Goal: Find specific page/section: Find specific page/section

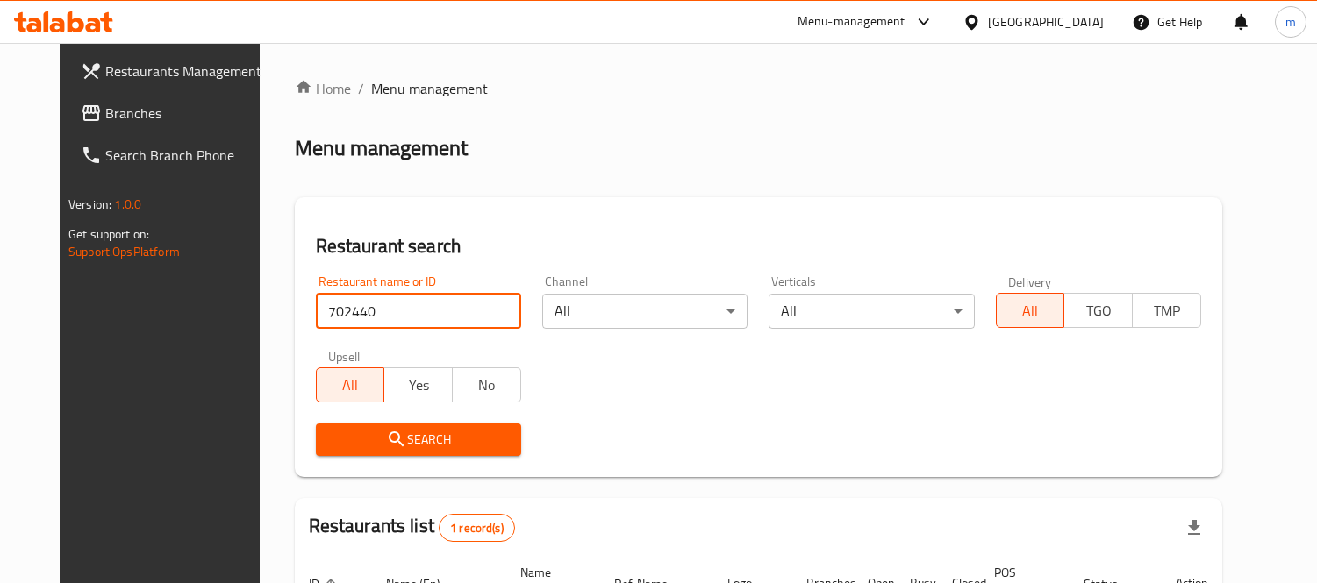
scroll to position [184, 0]
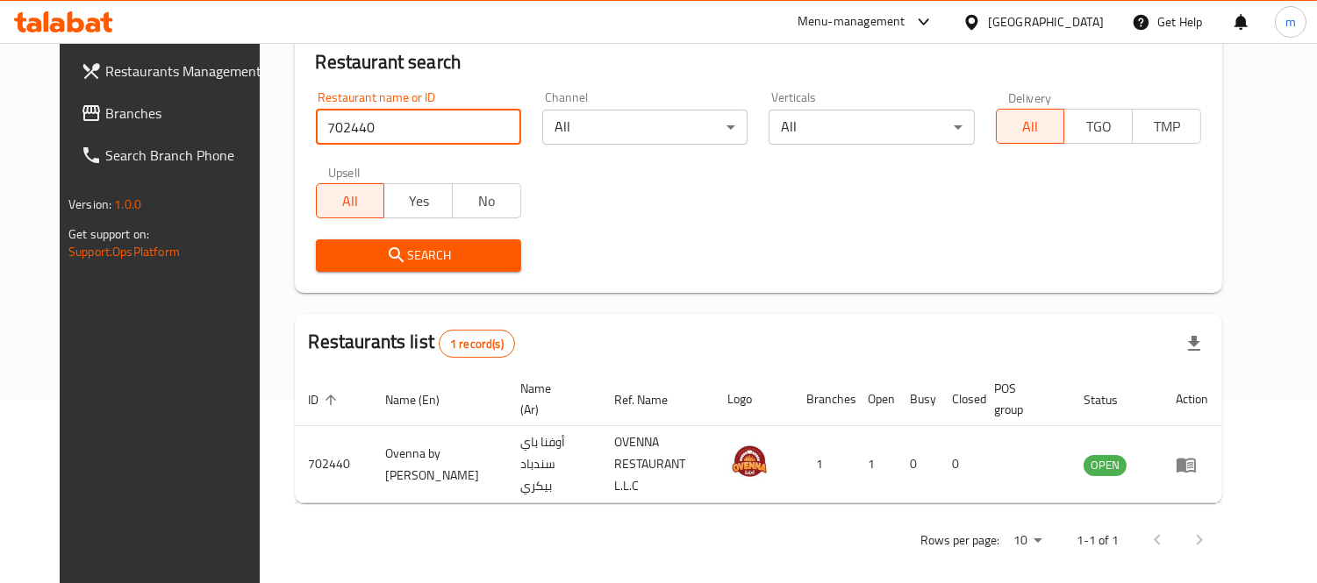
click at [105, 103] on span "Branches" at bounding box center [185, 113] width 161 height 21
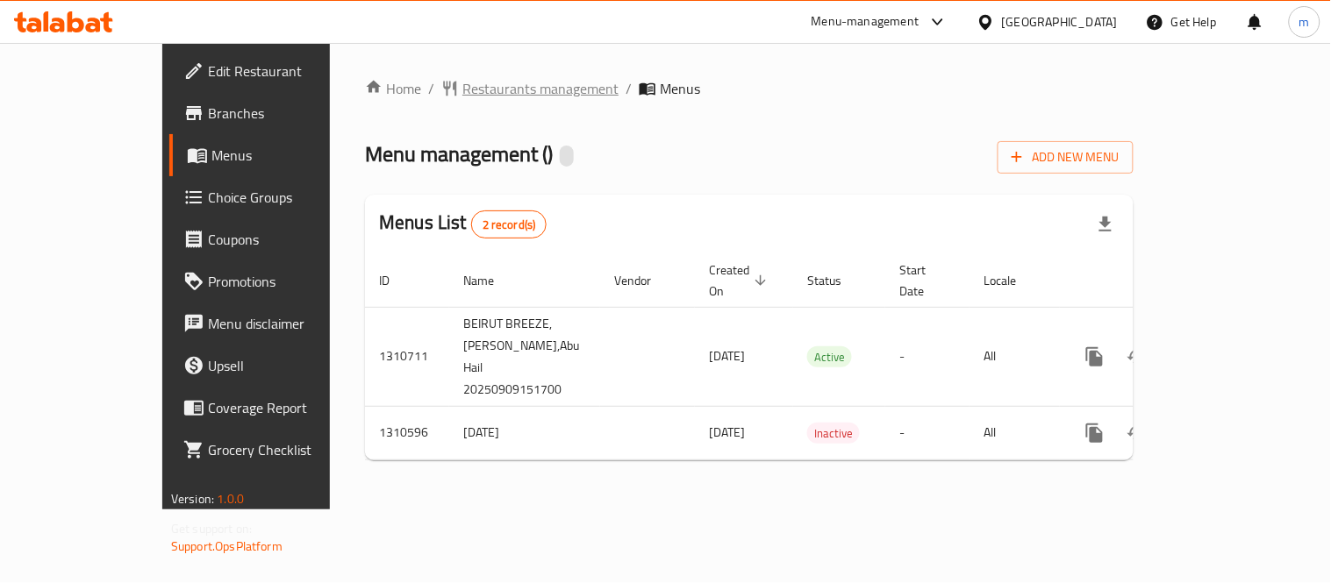
click at [462, 83] on span "Restaurants management" at bounding box center [540, 88] width 156 height 21
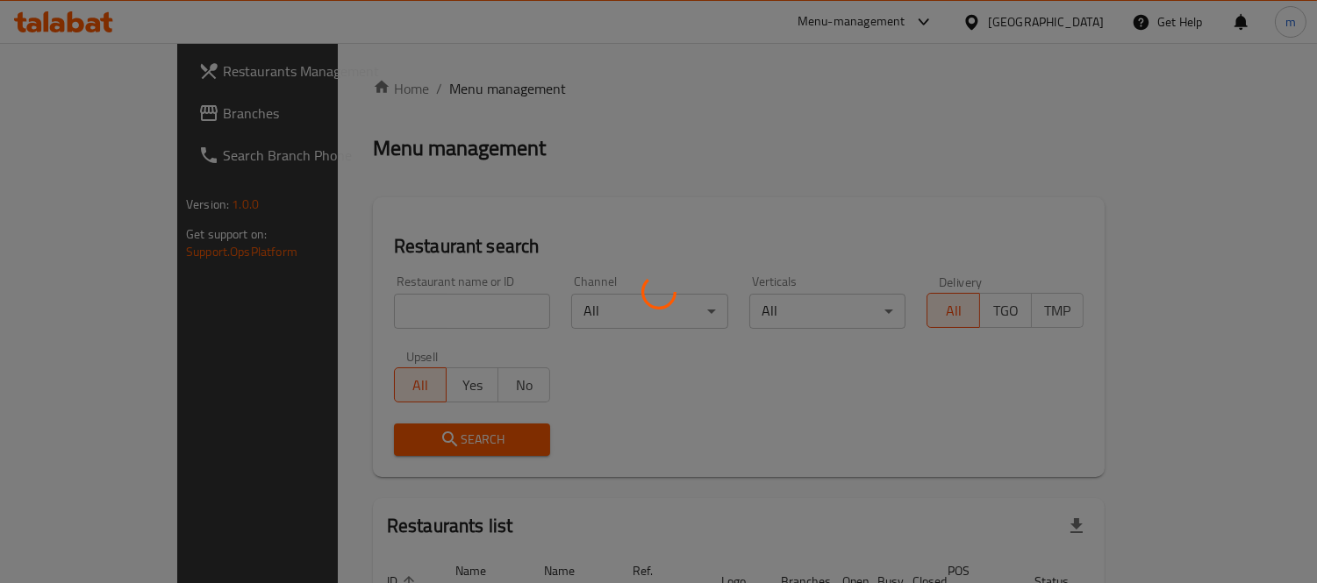
click at [430, 311] on div at bounding box center [658, 291] width 1317 height 583
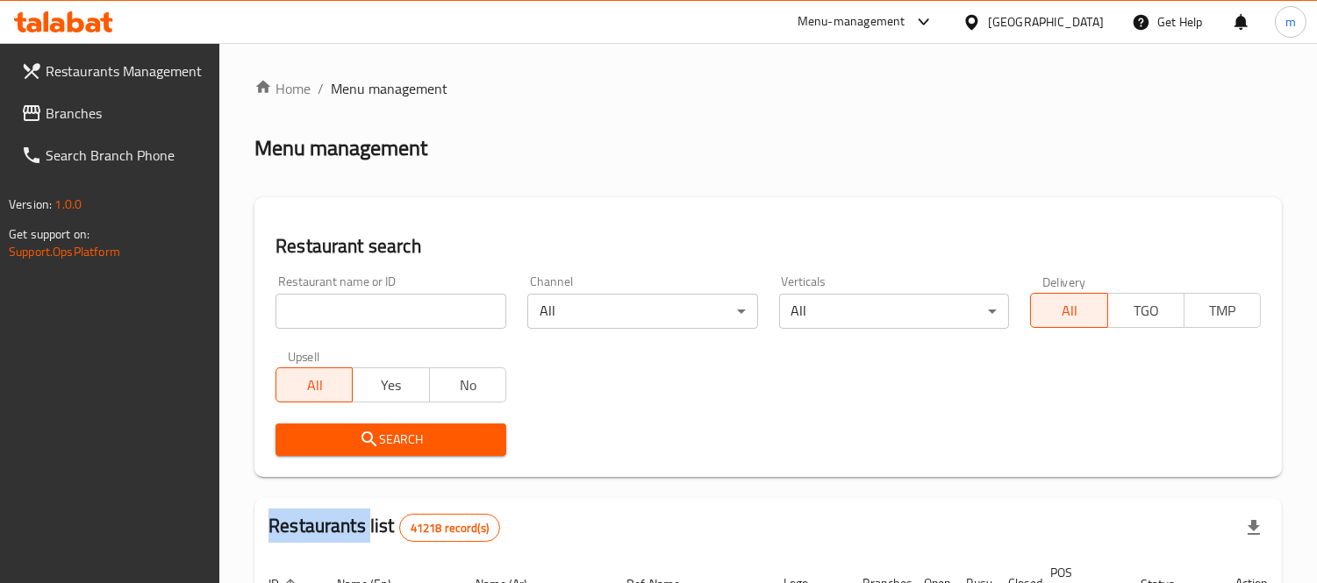
click at [430, 311] on input "search" at bounding box center [391, 311] width 231 height 35
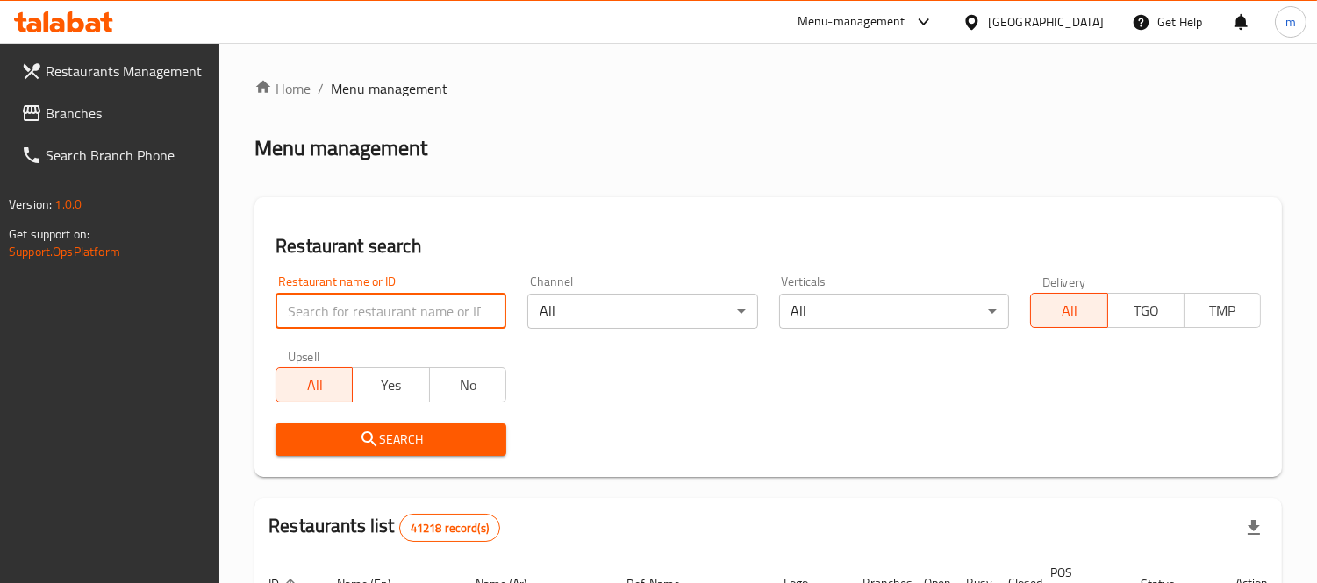
paste input "705493"
type input "705493"
click button "Search" at bounding box center [391, 440] width 231 height 32
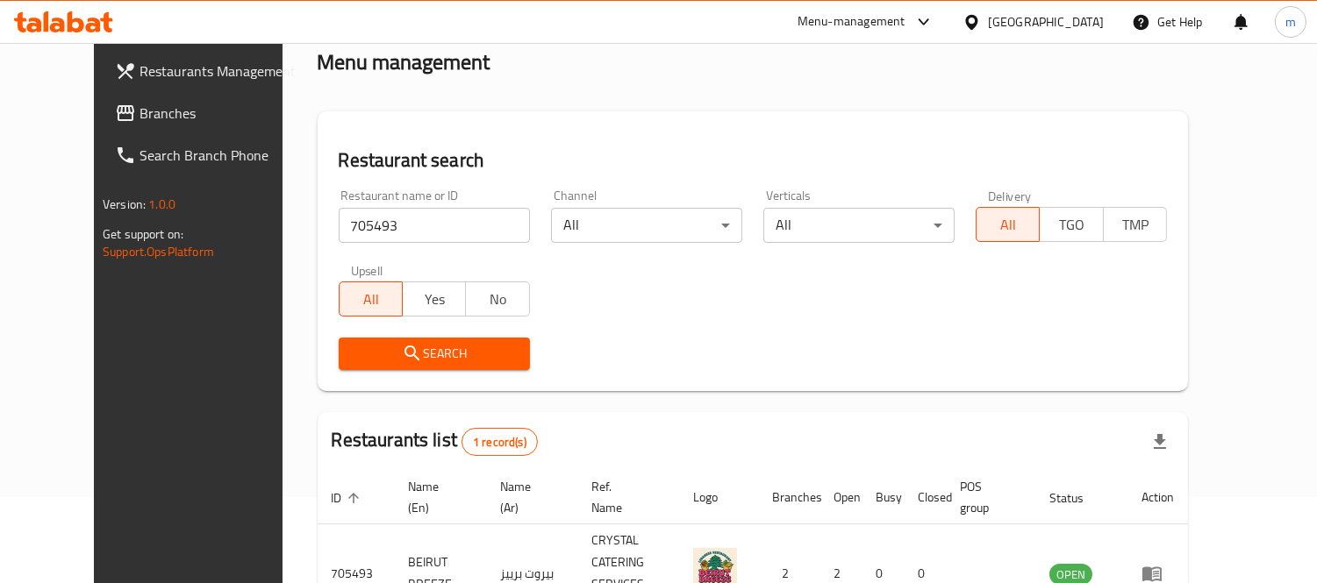
scroll to position [184, 0]
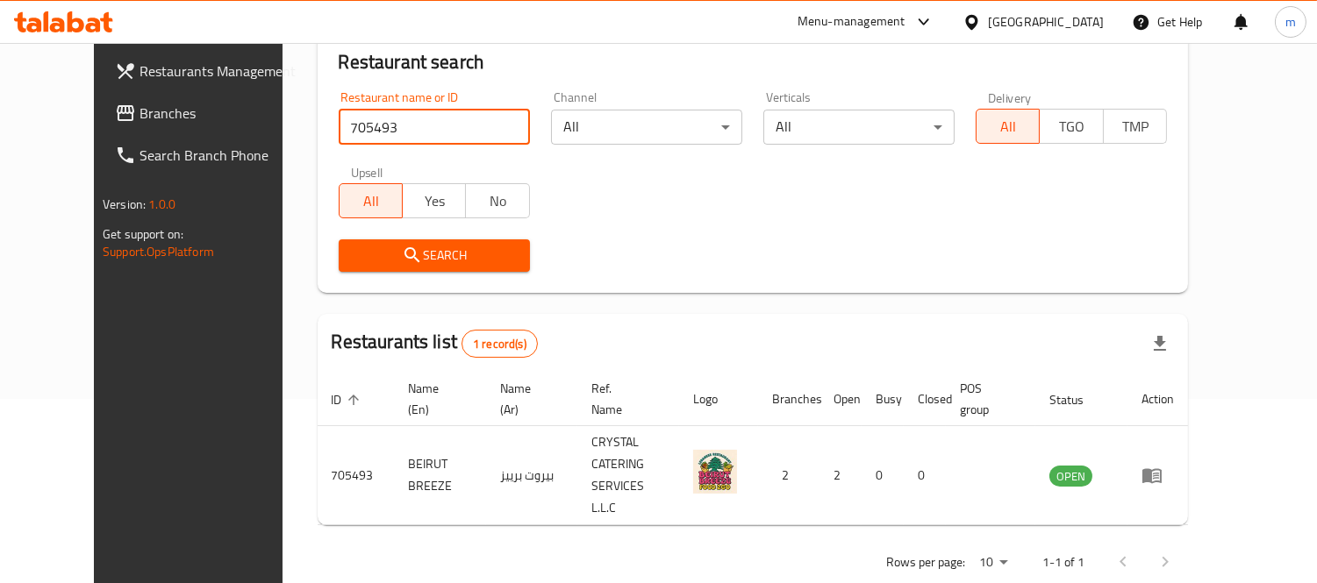
click at [1030, 4] on div "[GEOGRAPHIC_DATA]" at bounding box center [1032, 22] width 169 height 42
click at [1031, 16] on div "[GEOGRAPHIC_DATA]" at bounding box center [1046, 21] width 116 height 19
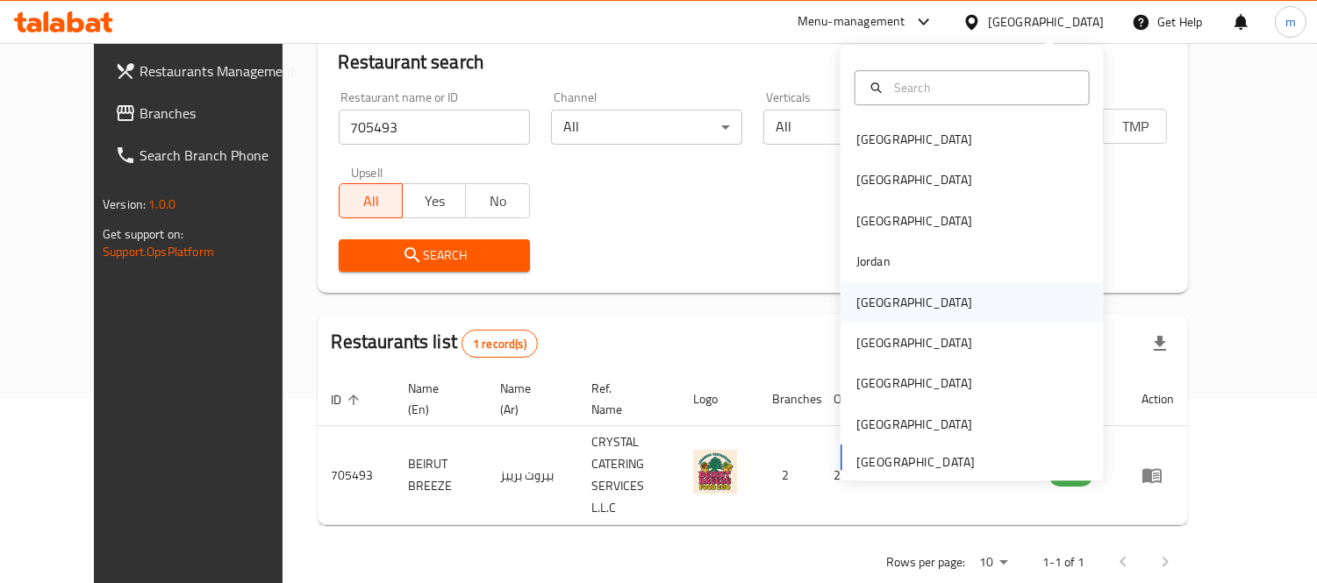
click at [878, 307] on div "Kuwait" at bounding box center [914, 303] width 144 height 40
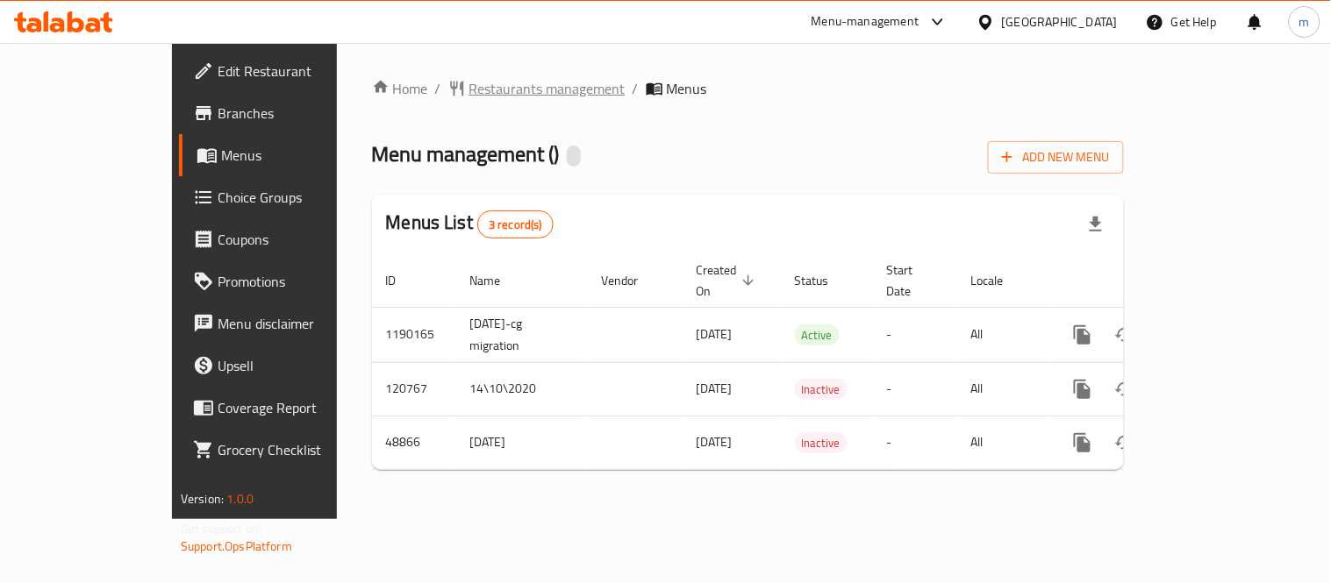
click at [469, 82] on span "Restaurants management" at bounding box center [547, 88] width 156 height 21
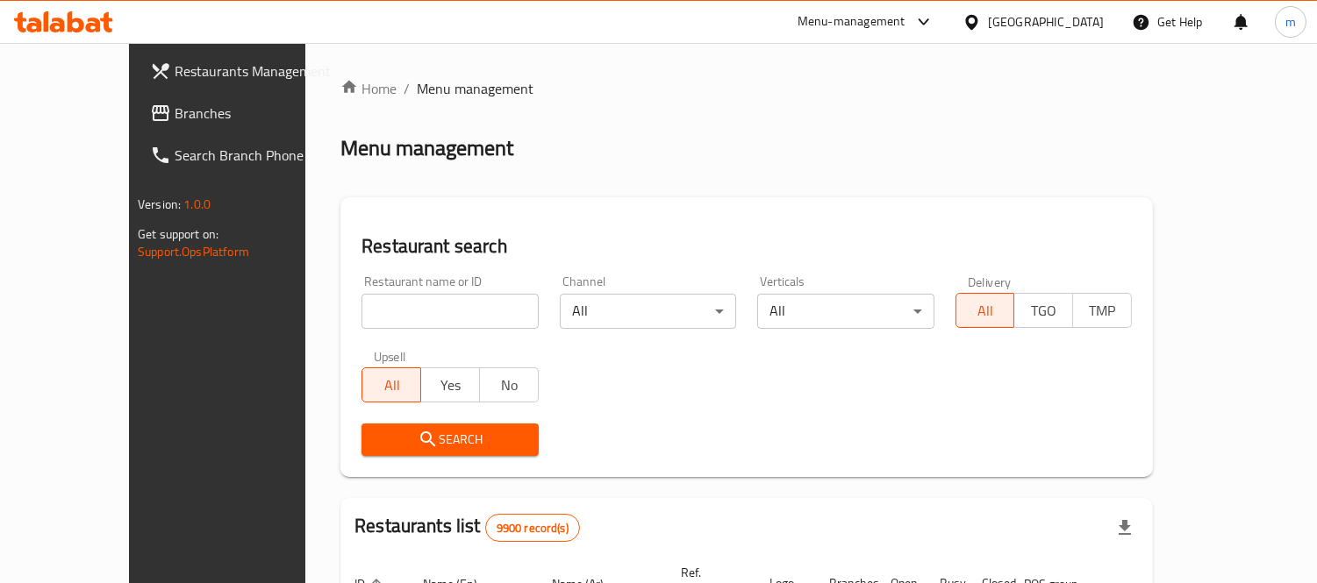
click at [419, 307] on div at bounding box center [658, 291] width 1317 height 583
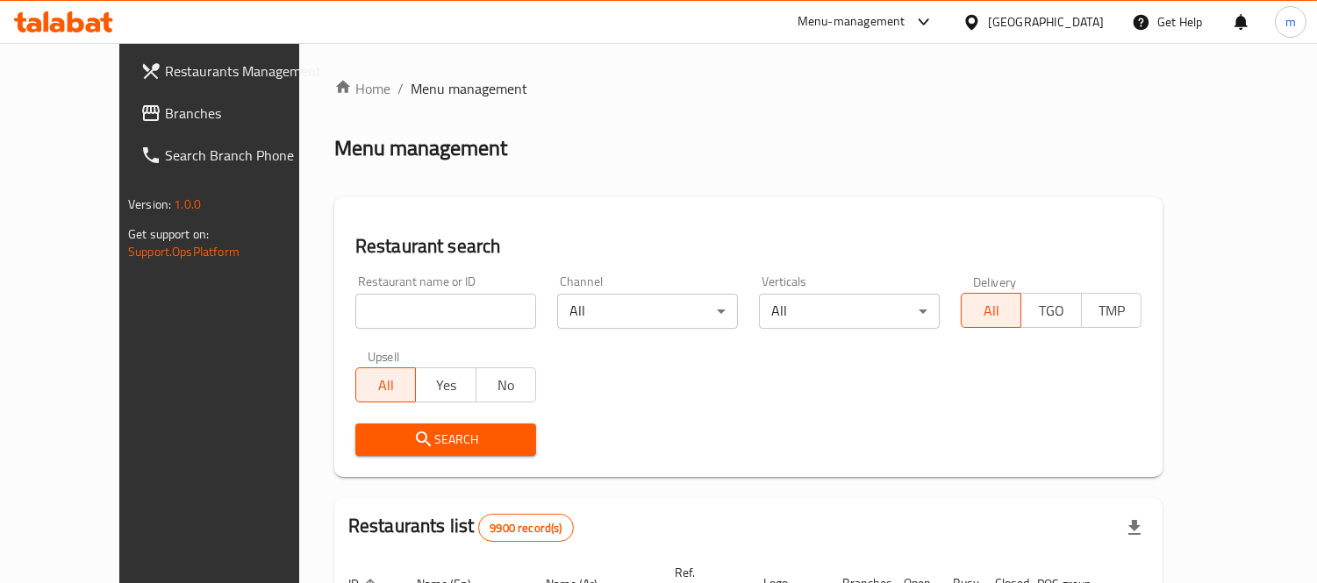
click at [419, 307] on input "search" at bounding box center [445, 311] width 181 height 35
paste input "24578"
type input "24578"
click button "Search" at bounding box center [445, 440] width 181 height 32
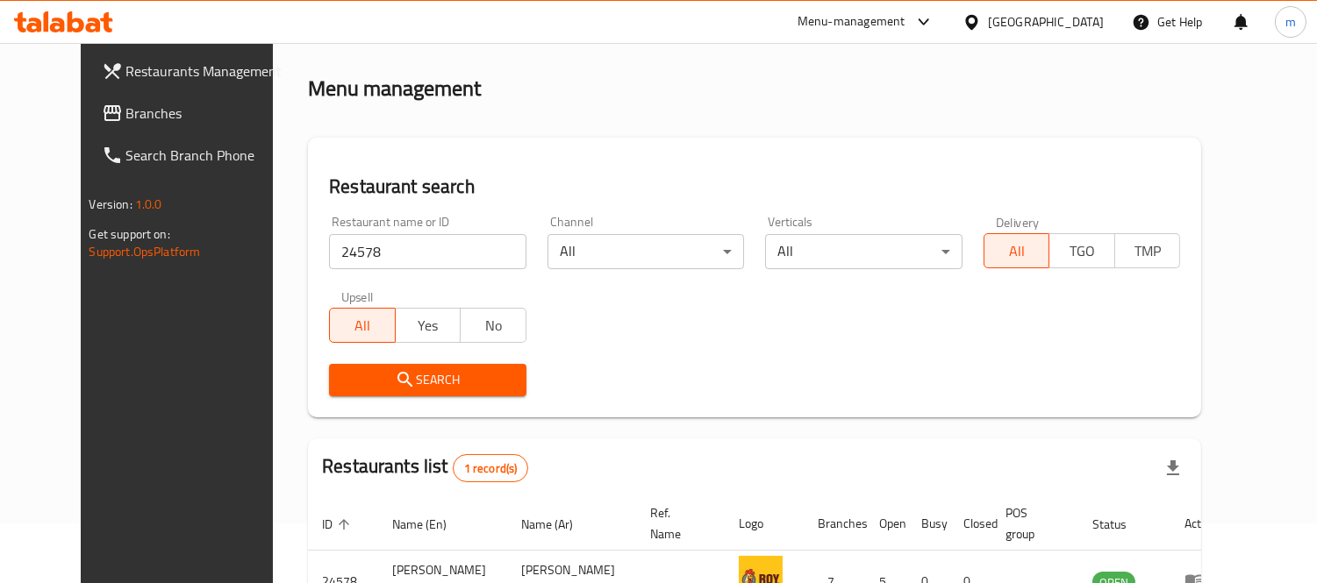
scroll to position [164, 0]
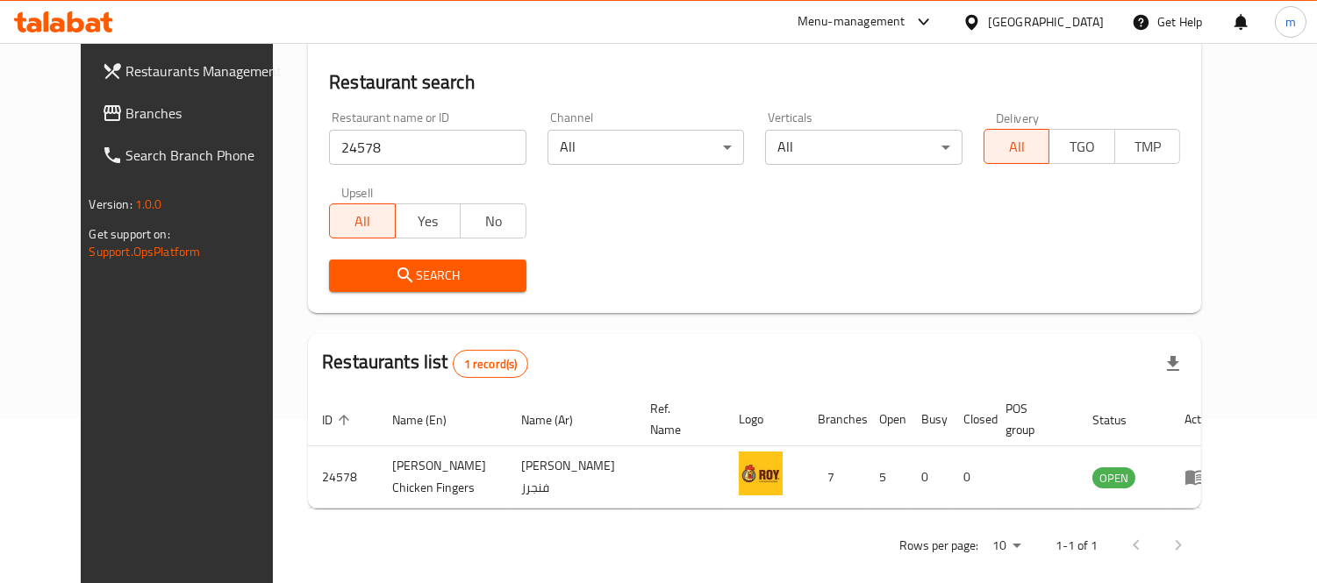
click at [1086, 2] on div "[GEOGRAPHIC_DATA]" at bounding box center [1032, 22] width 169 height 42
click at [1084, 26] on div "[GEOGRAPHIC_DATA]" at bounding box center [1046, 21] width 116 height 19
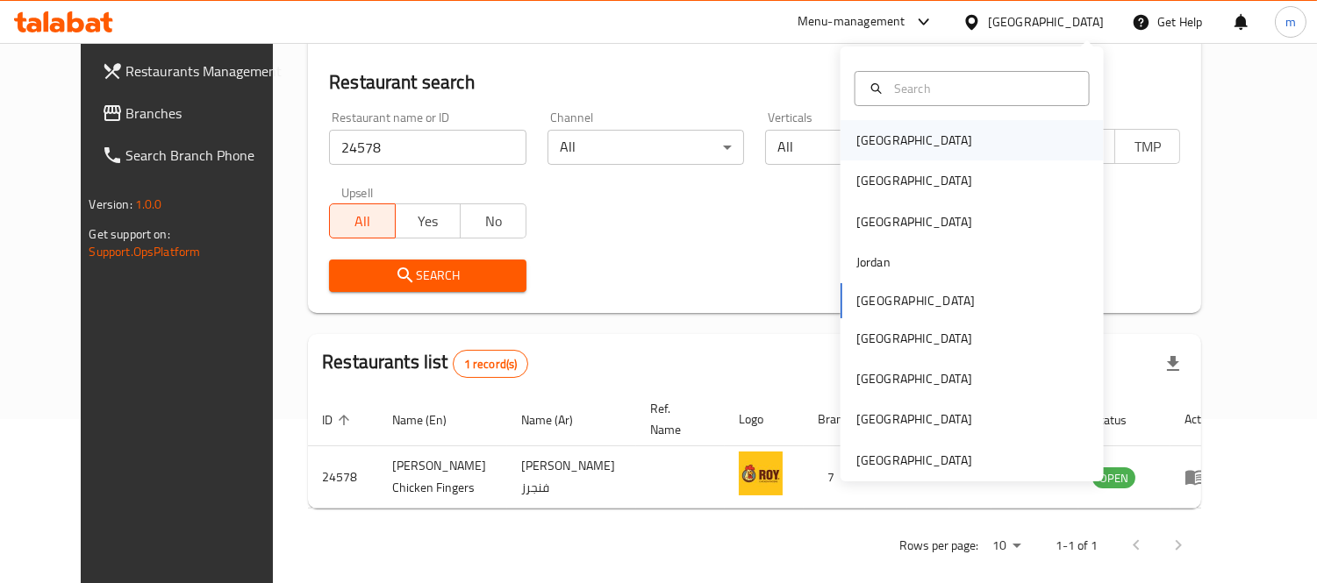
click at [937, 140] on div "[GEOGRAPHIC_DATA]" at bounding box center [972, 140] width 263 height 40
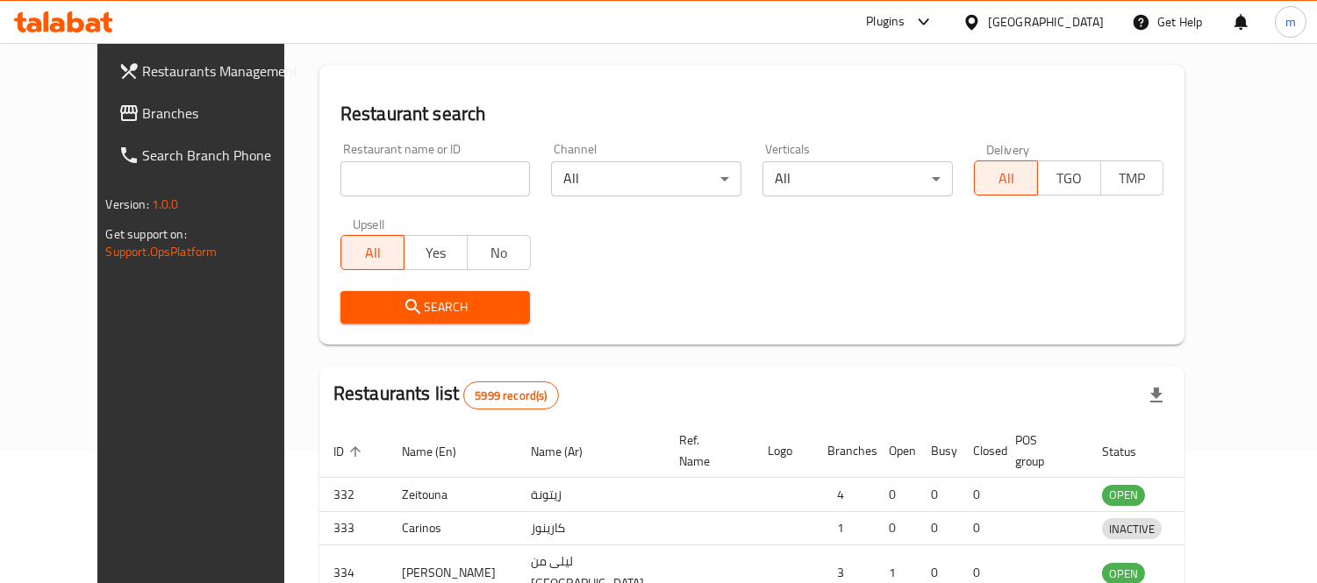
scroll to position [164, 0]
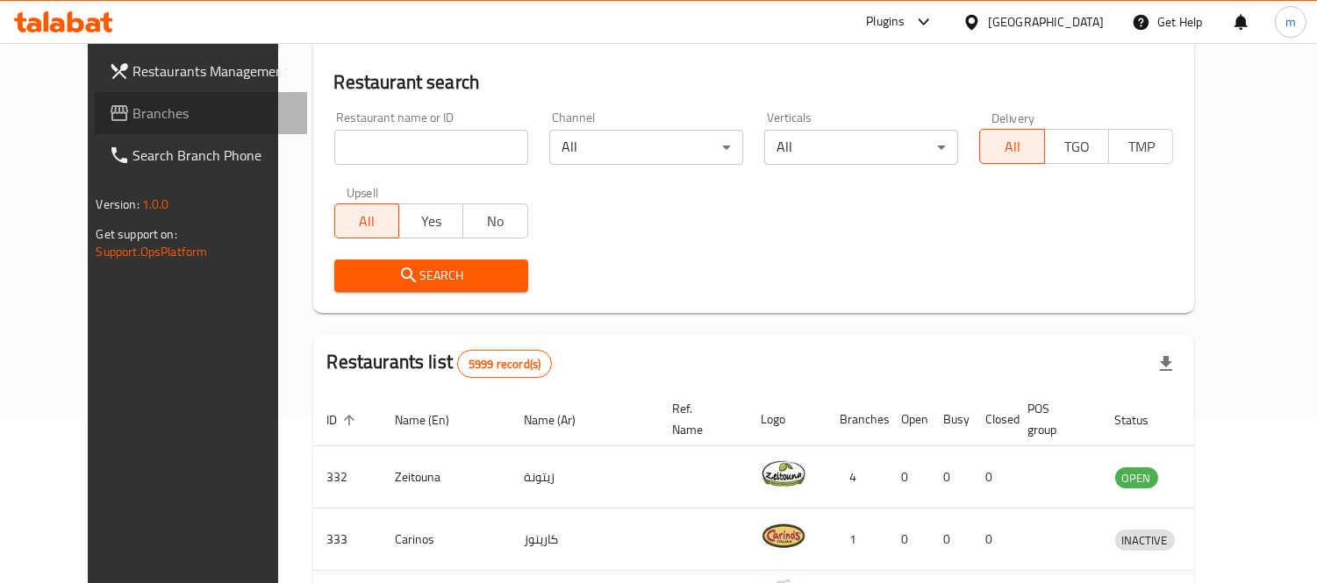
drag, startPoint x: 70, startPoint y: 115, endPoint x: 79, endPoint y: 116, distance: 8.8
click at [133, 115] on span "Branches" at bounding box center [213, 113] width 161 height 21
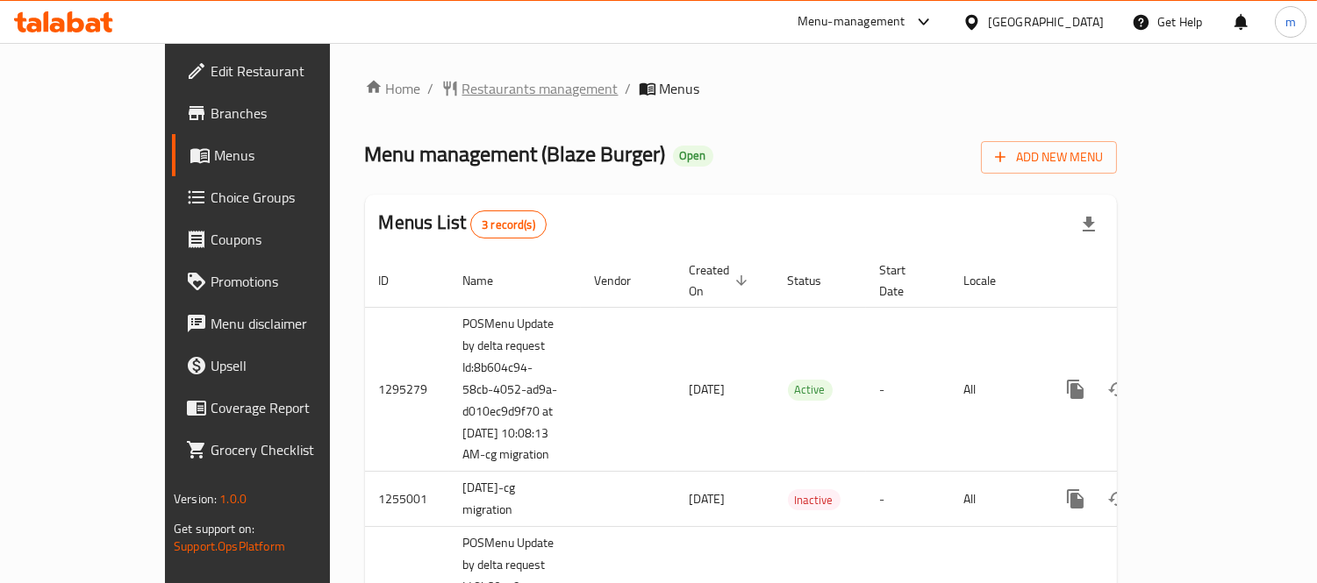
click at [462, 95] on span "Restaurants management" at bounding box center [540, 88] width 156 height 21
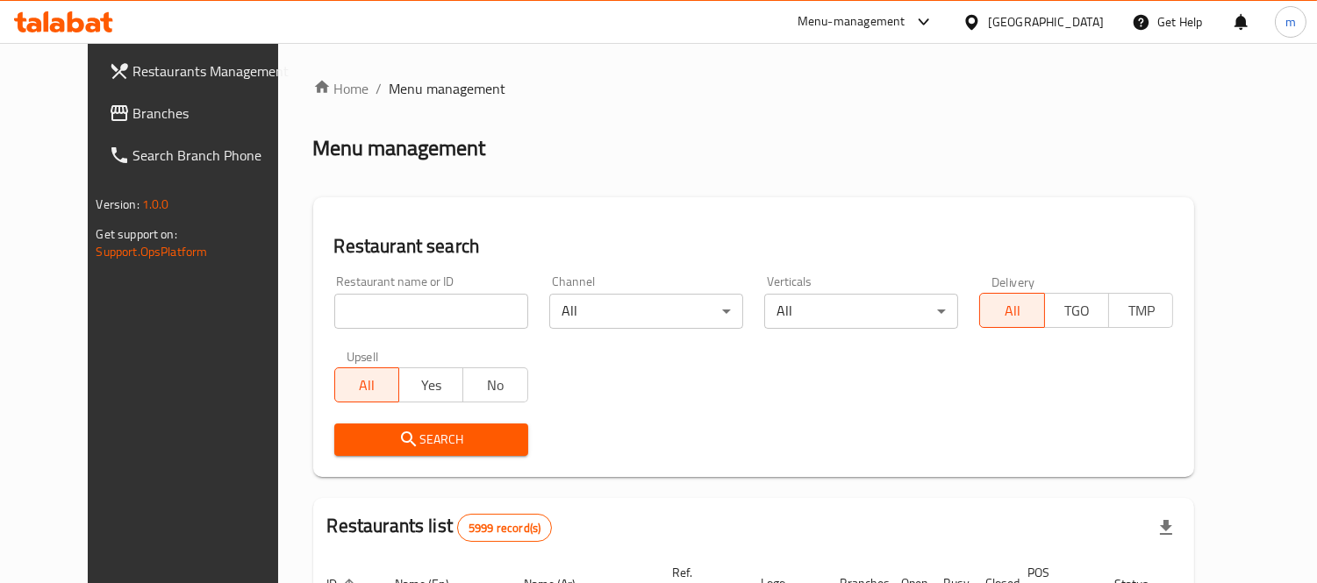
click at [395, 310] on input "search" at bounding box center [431, 311] width 194 height 35
paste input "15720"
type input "15720"
click button "Search" at bounding box center [431, 440] width 194 height 32
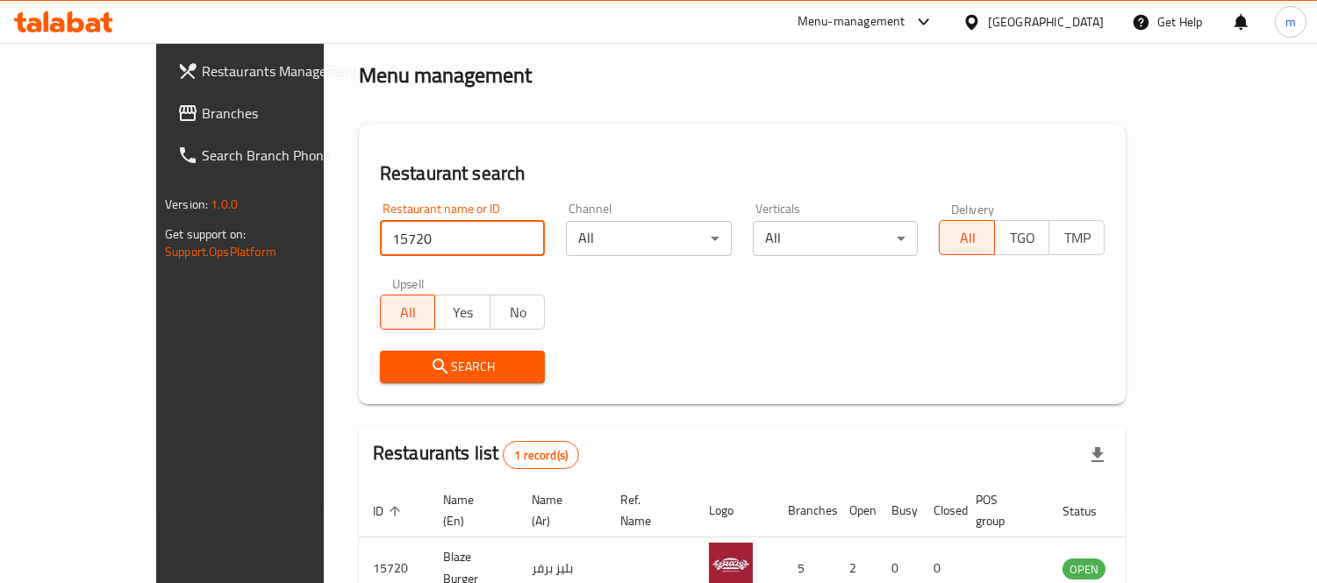
scroll to position [164, 0]
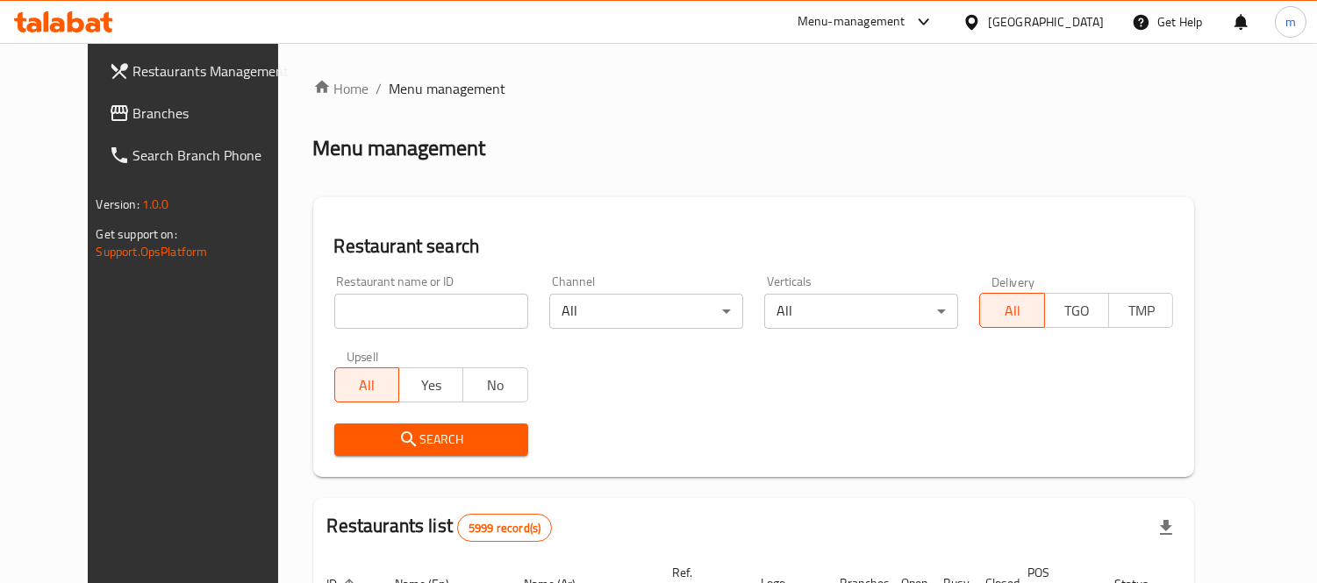
click at [1085, 5] on div "[GEOGRAPHIC_DATA]" at bounding box center [1032, 22] width 169 height 42
click at [1075, 31] on div "[GEOGRAPHIC_DATA]" at bounding box center [1046, 21] width 116 height 19
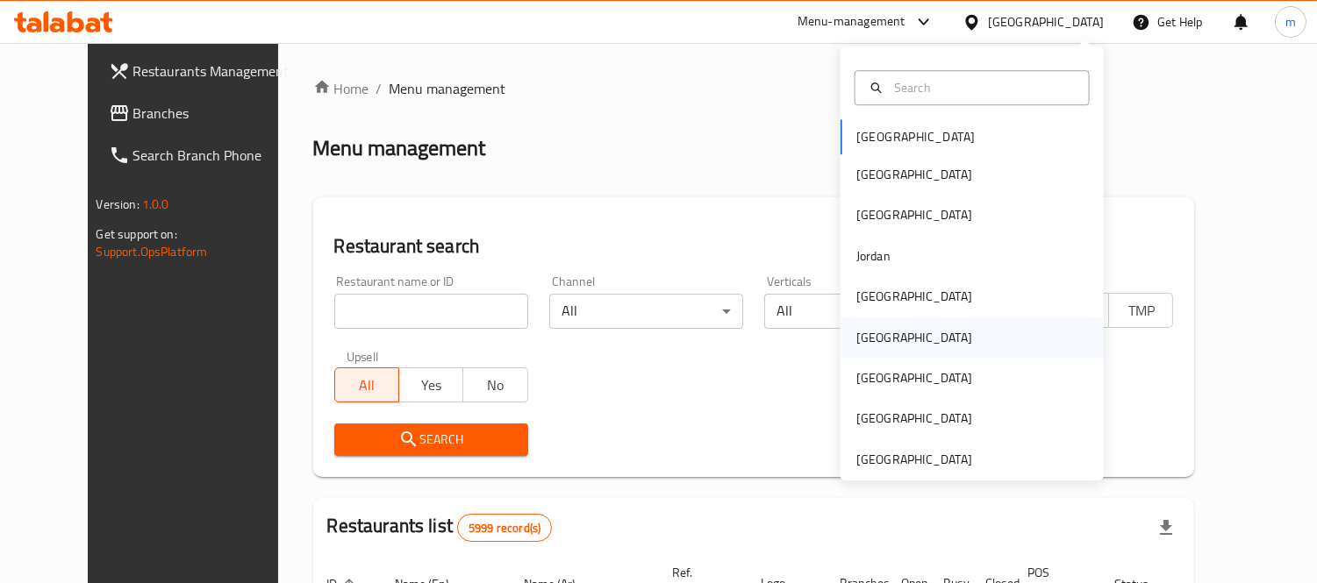
click at [856, 340] on div "[GEOGRAPHIC_DATA]" at bounding box center [914, 337] width 116 height 19
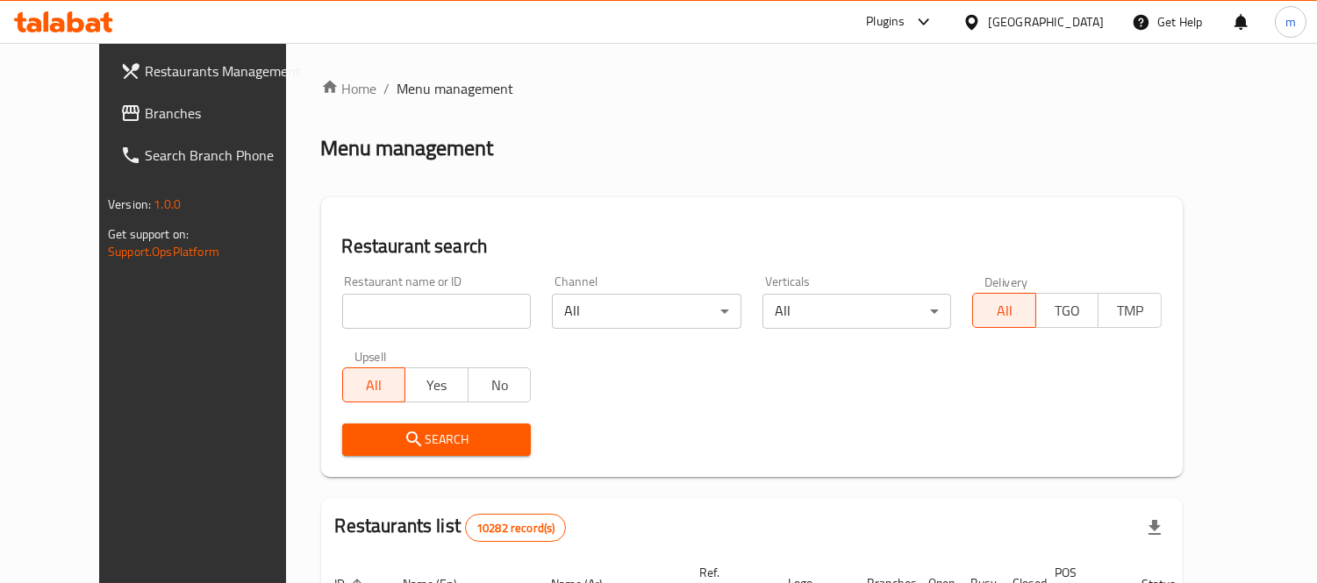
click at [145, 115] on span "Branches" at bounding box center [225, 113] width 161 height 21
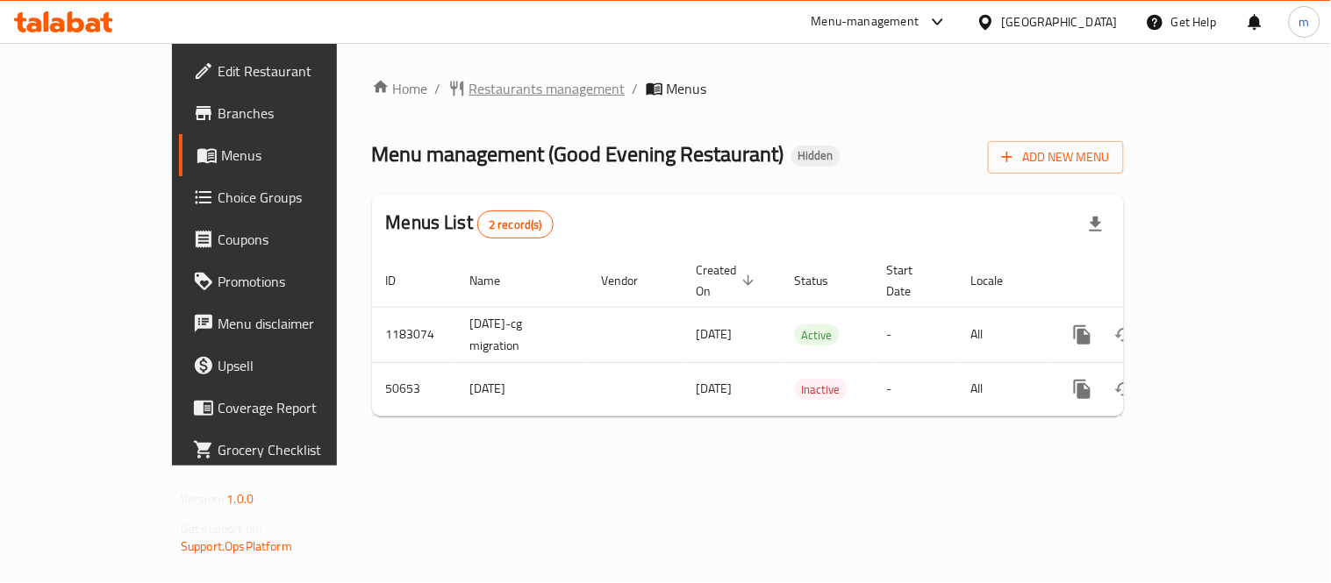
click at [469, 82] on span "Restaurants management" at bounding box center [547, 88] width 156 height 21
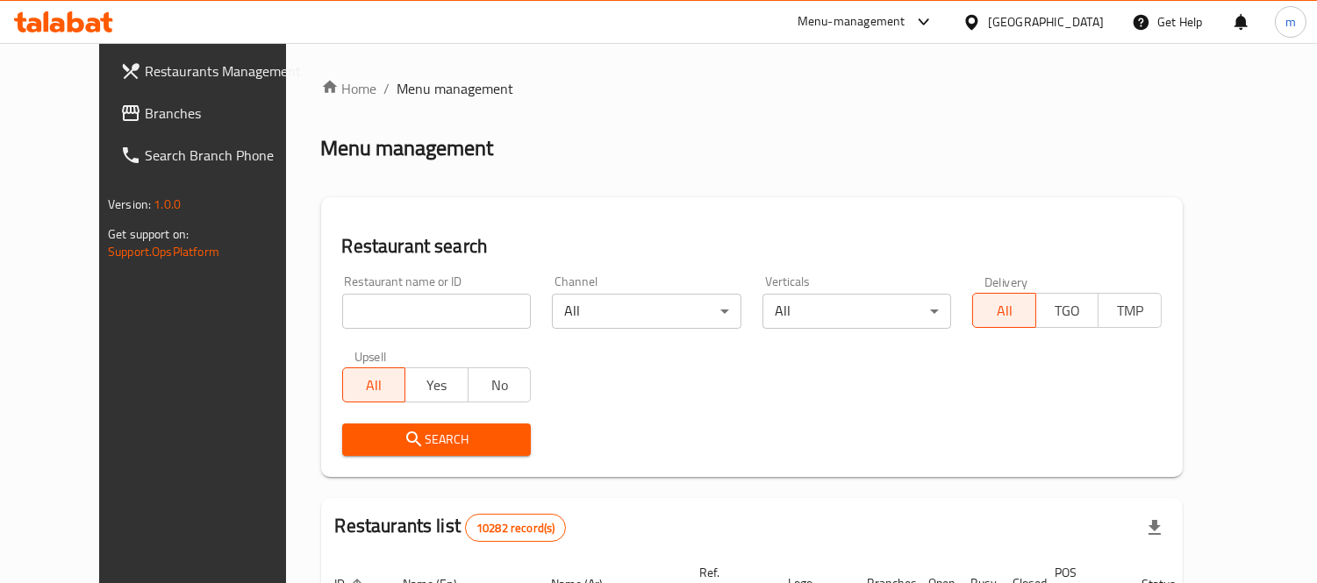
click at [415, 305] on input "search" at bounding box center [437, 311] width 190 height 35
paste input "25209"
type input "25209"
click button "Search" at bounding box center [437, 440] width 190 height 32
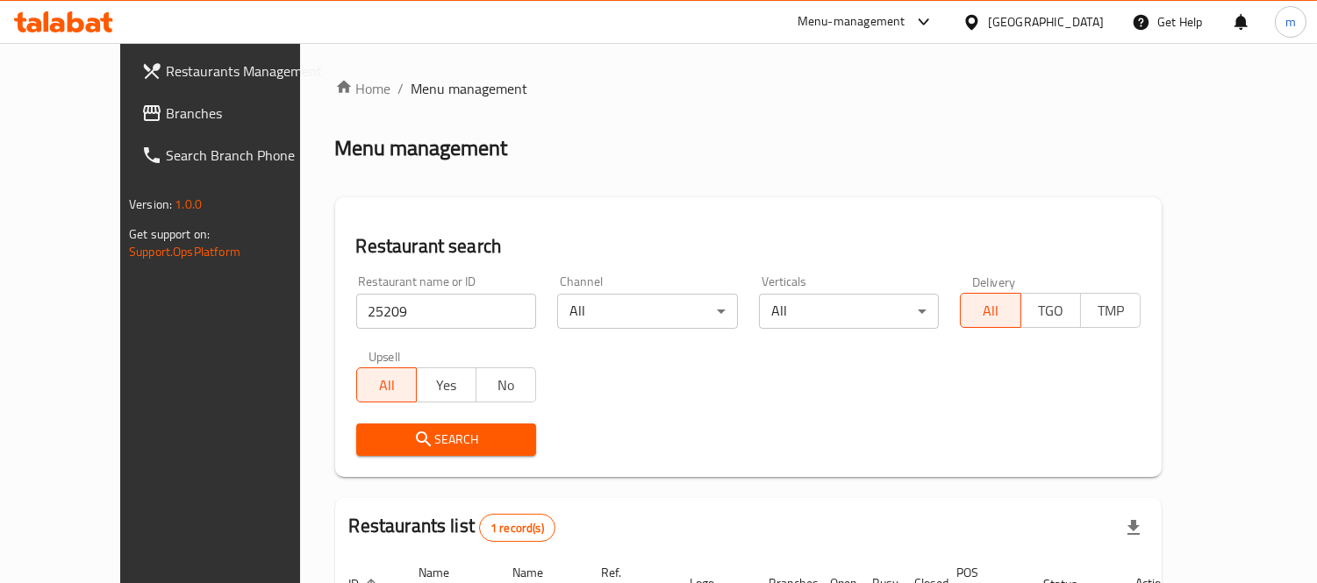
scroll to position [164, 0]
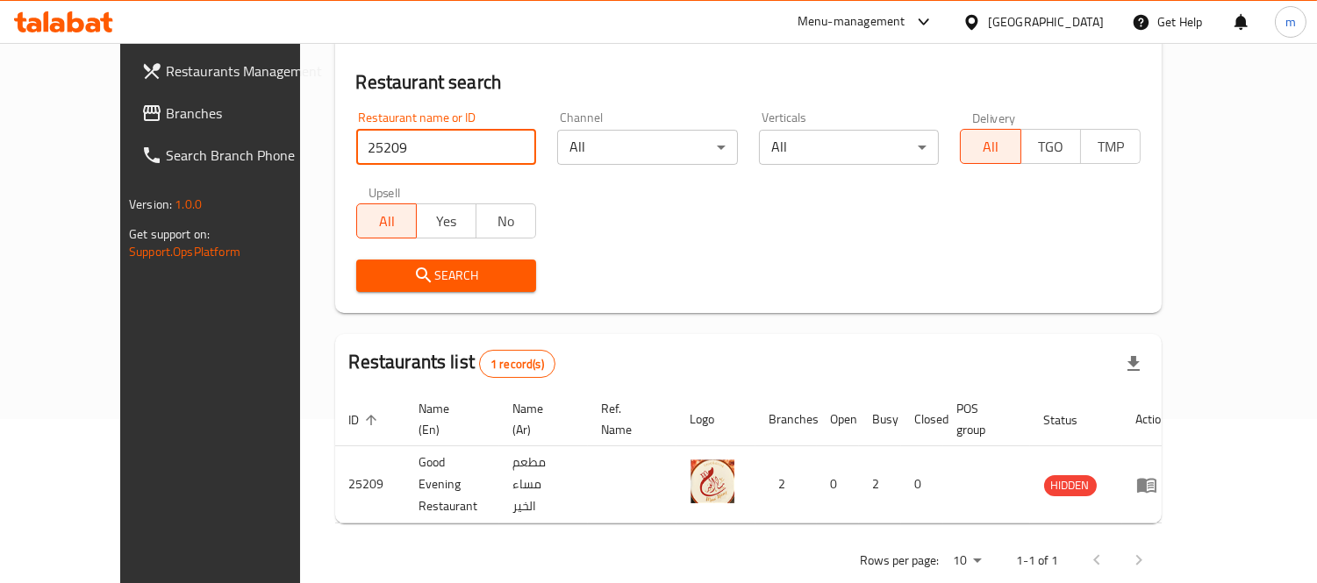
click at [483, 151] on input "25209" at bounding box center [446, 147] width 181 height 35
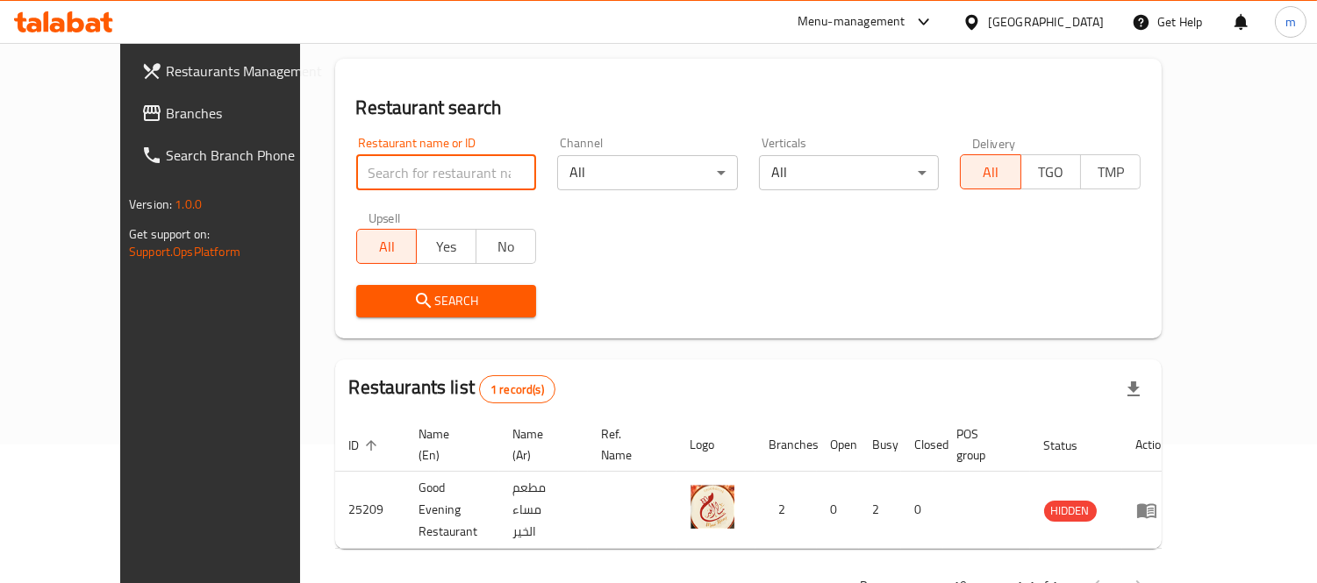
scroll to position [0, 0]
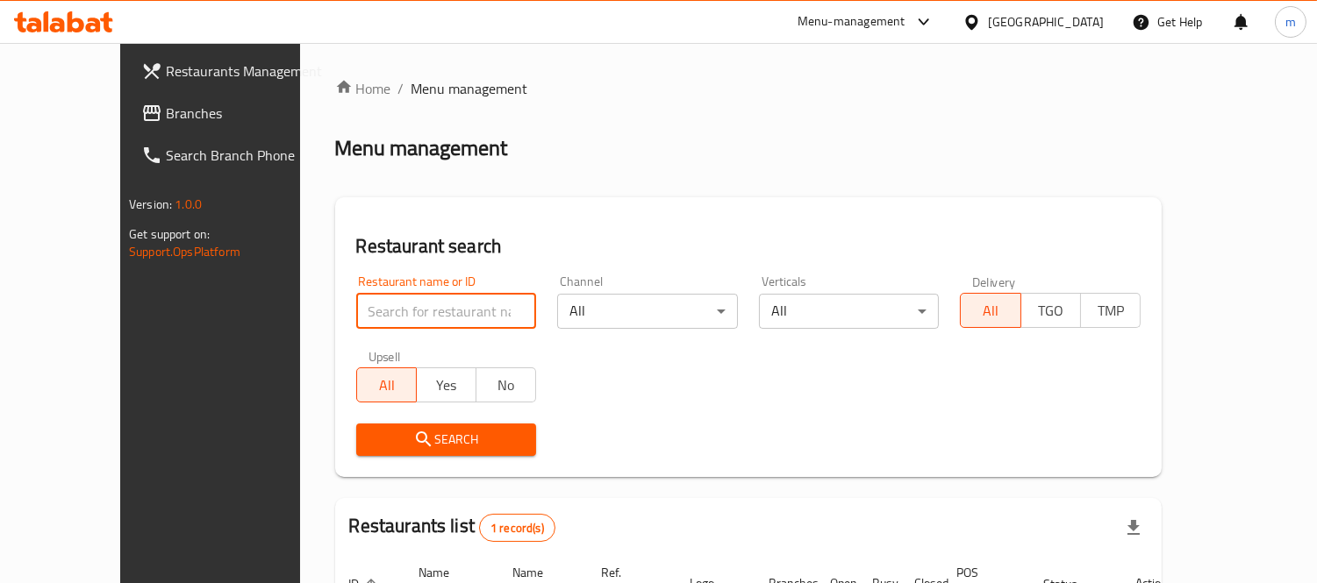
click at [1084, 26] on div "[GEOGRAPHIC_DATA]" at bounding box center [1046, 21] width 116 height 19
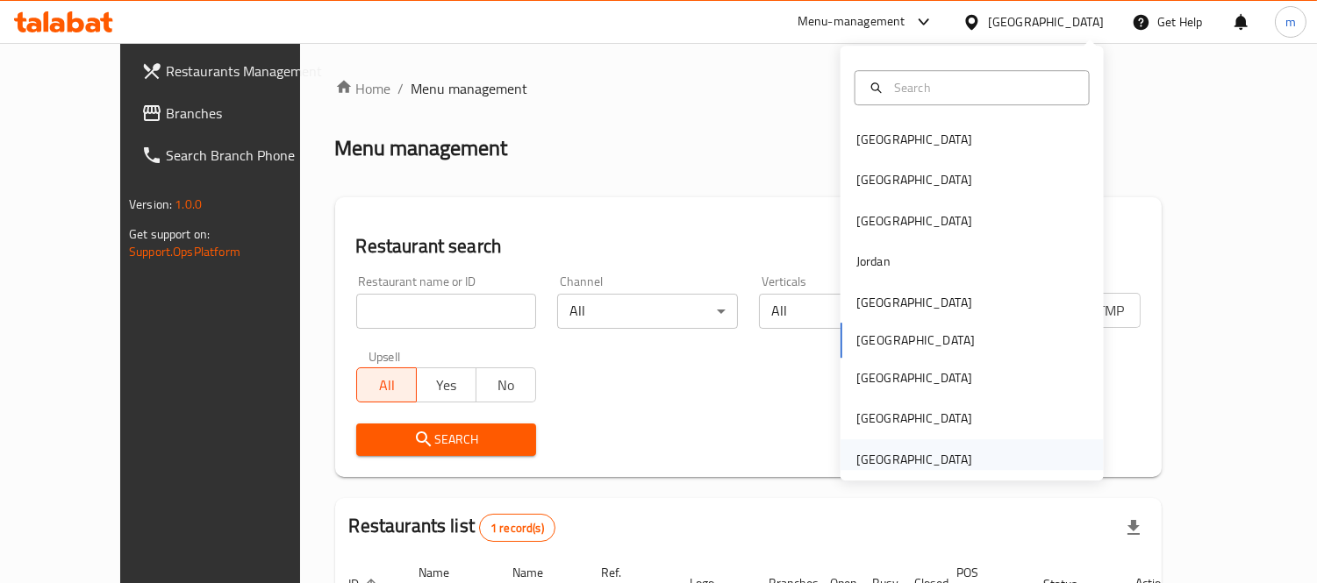
click at [927, 454] on div "[GEOGRAPHIC_DATA]" at bounding box center [914, 459] width 116 height 19
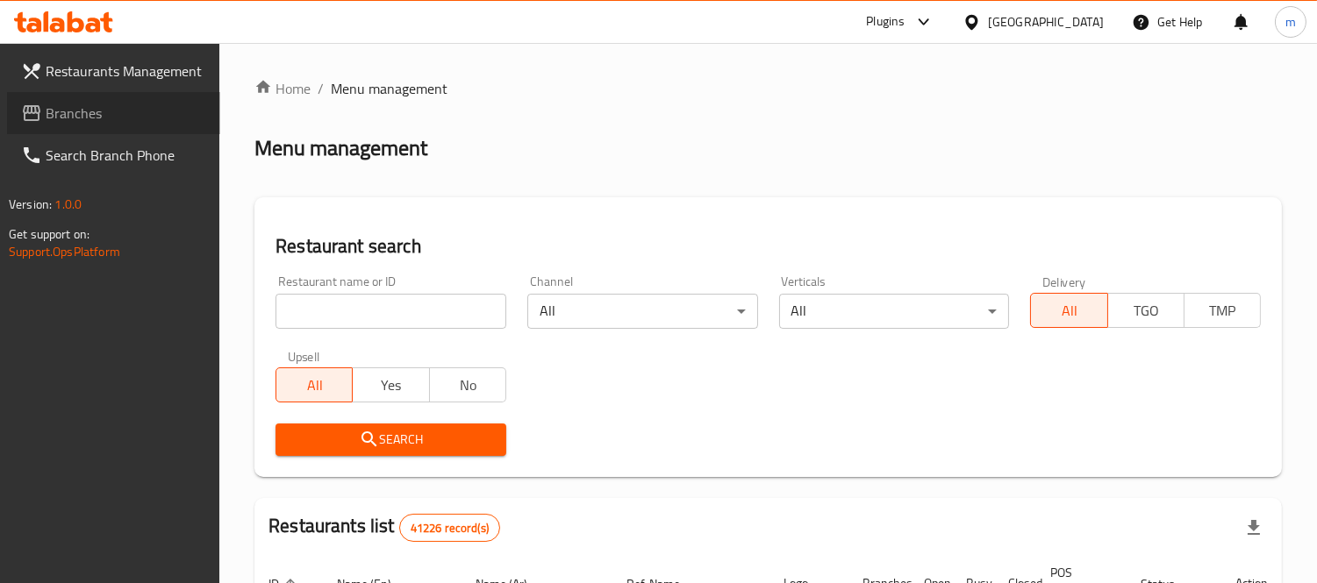
click at [92, 111] on span "Branches" at bounding box center [126, 113] width 161 height 21
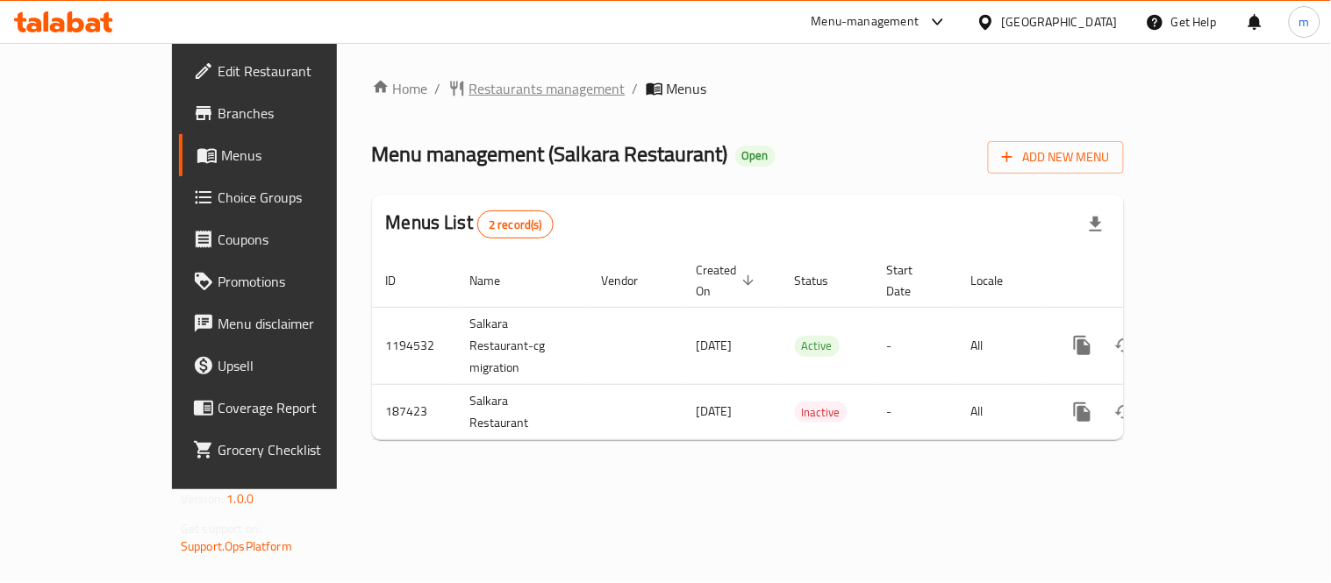
click at [469, 90] on span "Restaurants management" at bounding box center [547, 88] width 156 height 21
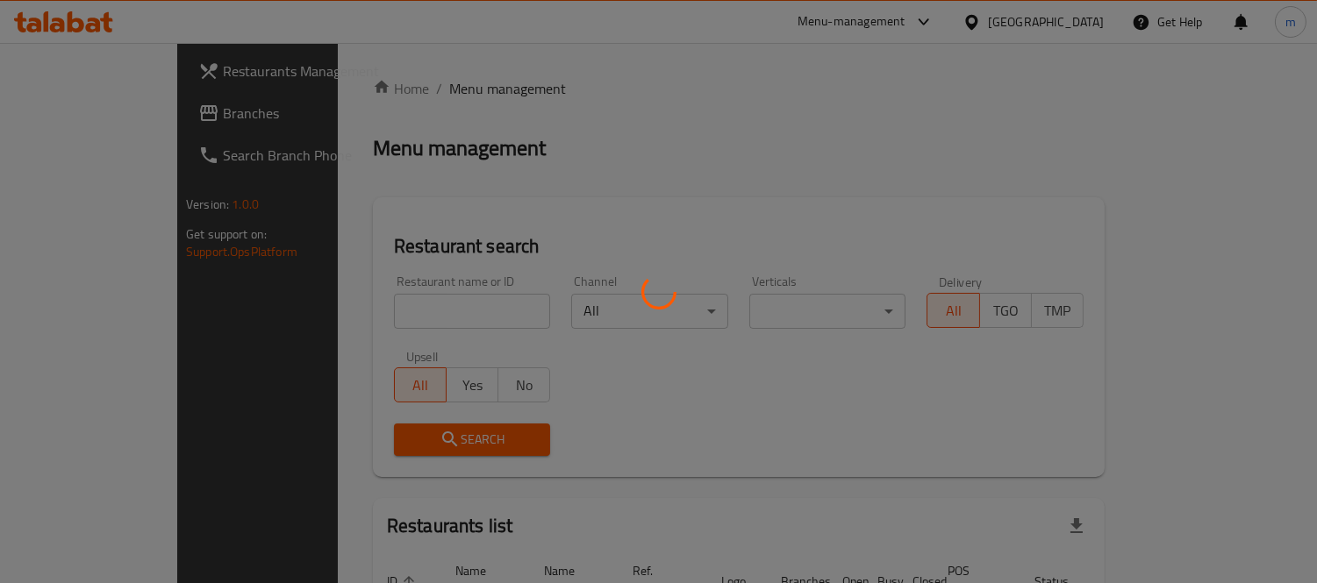
click at [404, 276] on div at bounding box center [658, 291] width 1317 height 583
click at [406, 292] on div at bounding box center [658, 291] width 1317 height 583
click at [414, 301] on div at bounding box center [658, 291] width 1317 height 583
click at [417, 305] on div at bounding box center [658, 291] width 1317 height 583
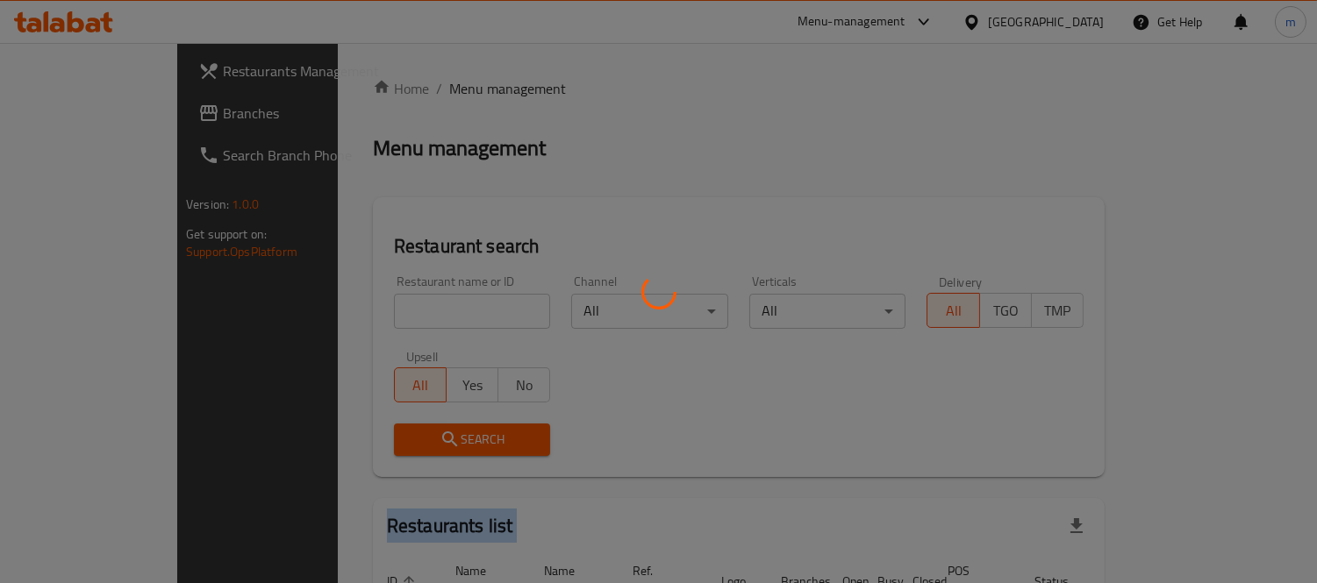
click at [417, 305] on div at bounding box center [658, 291] width 1317 height 583
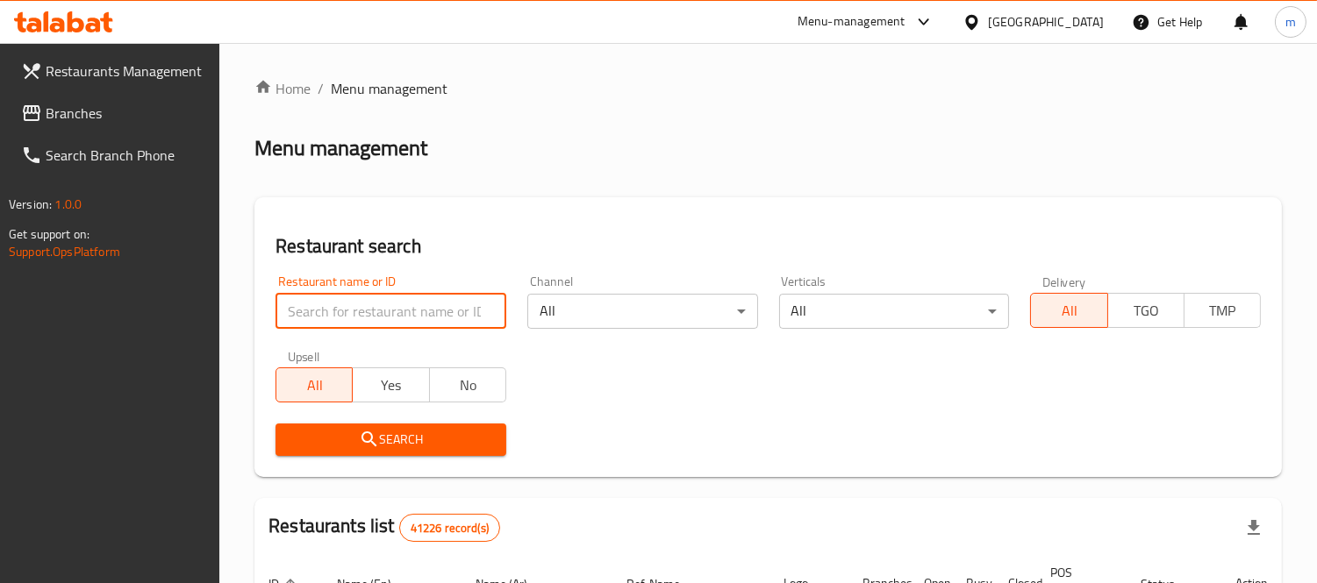
click at [417, 305] on input "search" at bounding box center [391, 311] width 231 height 35
paste input "620136"
type input "620136"
click button "Search" at bounding box center [391, 440] width 231 height 32
